Goal: Obtain resource: Obtain resource

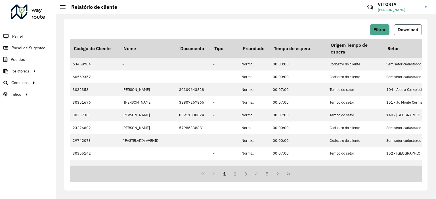
click at [402, 31] on span "Download" at bounding box center [407, 29] width 20 height 5
click at [402, 31] on hb-app "Aguarde... Pop-up bloqueado! Seu navegador bloqueou automáticamente a abertura …" at bounding box center [218, 99] width 436 height 199
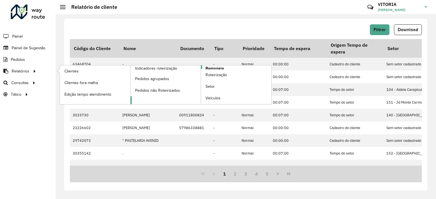
click at [216, 66] on span "Romaneio" at bounding box center [214, 69] width 18 height 6
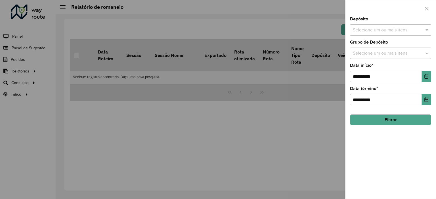
click at [392, 36] on div "**********" at bounding box center [390, 108] width 90 height 182
click at [385, 29] on input "text" at bounding box center [387, 30] width 73 height 7
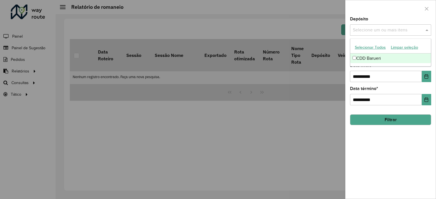
click at [368, 58] on div "CDD Barueri" at bounding box center [390, 59] width 81 height 10
click at [425, 73] on button "Choose Date" at bounding box center [425, 76] width 9 height 11
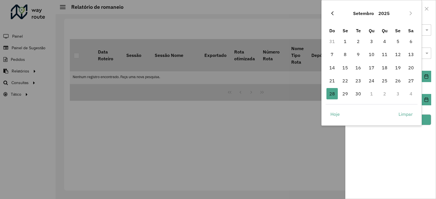
click at [331, 18] on button "Previous Month" at bounding box center [332, 13] width 9 height 9
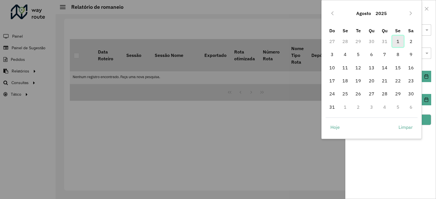
click at [399, 41] on span "1" at bounding box center [397, 41] width 11 height 11
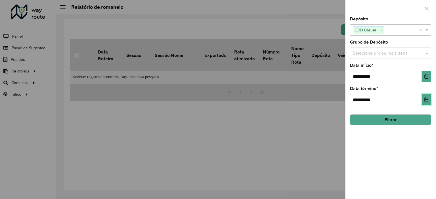
click at [427, 102] on button "Choose Date" at bounding box center [425, 99] width 9 height 11
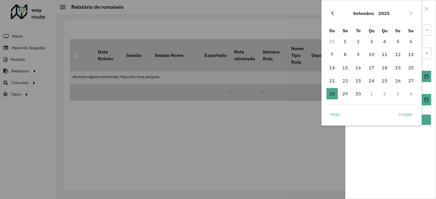
click at [333, 13] on icon "Previous Month" at bounding box center [332, 13] width 5 height 5
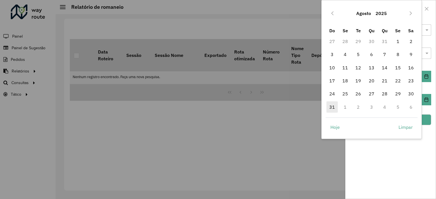
click at [332, 110] on span "31" at bounding box center [331, 107] width 11 height 11
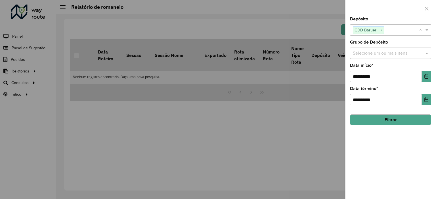
click at [402, 121] on button "Filtrar" at bounding box center [390, 120] width 81 height 11
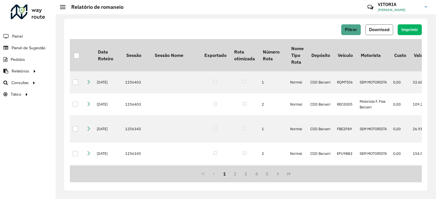
click at [379, 25] on button "Download" at bounding box center [379, 29] width 28 height 11
